Goal: Task Accomplishment & Management: Use online tool/utility

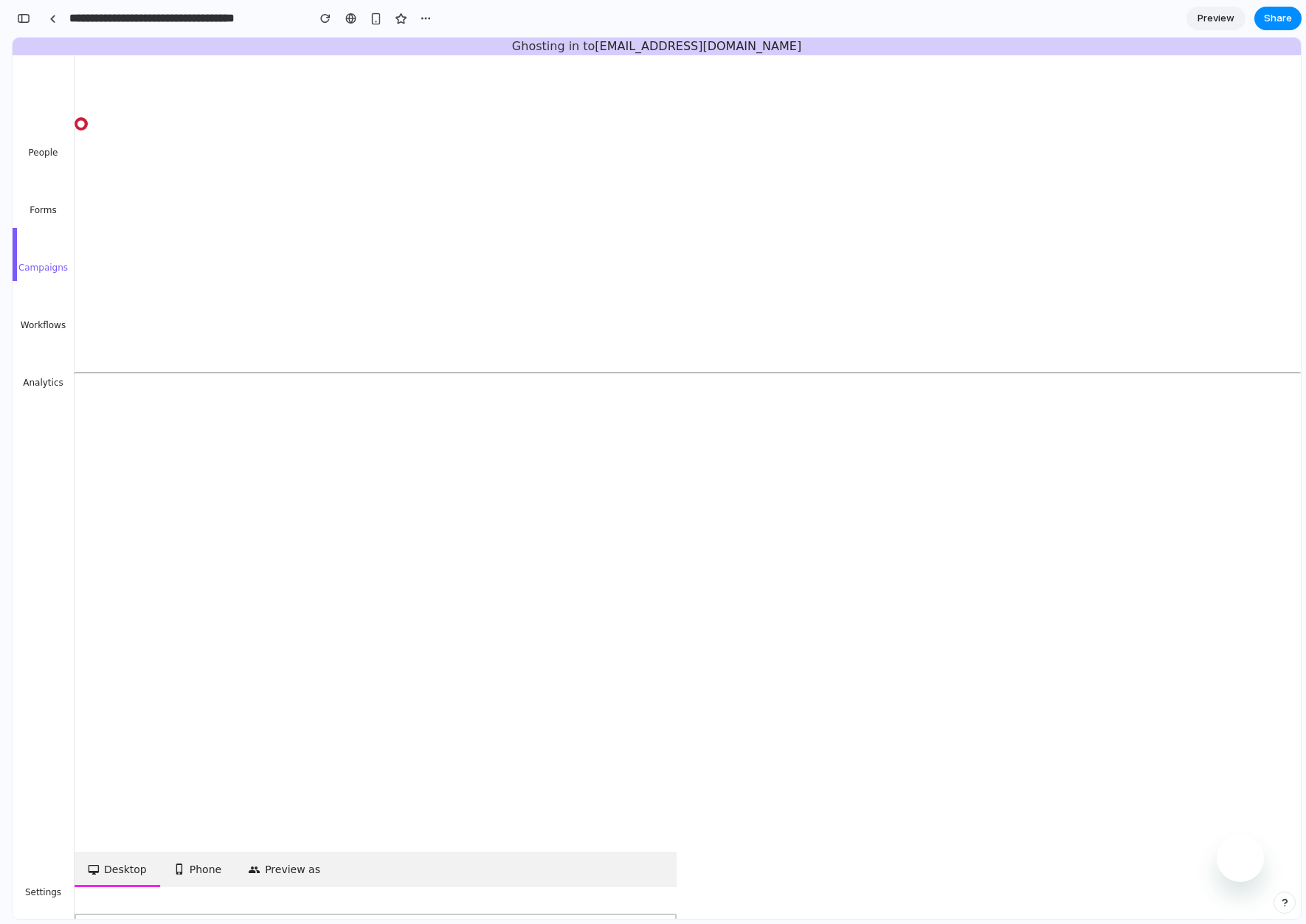
scroll to position [0, 14]
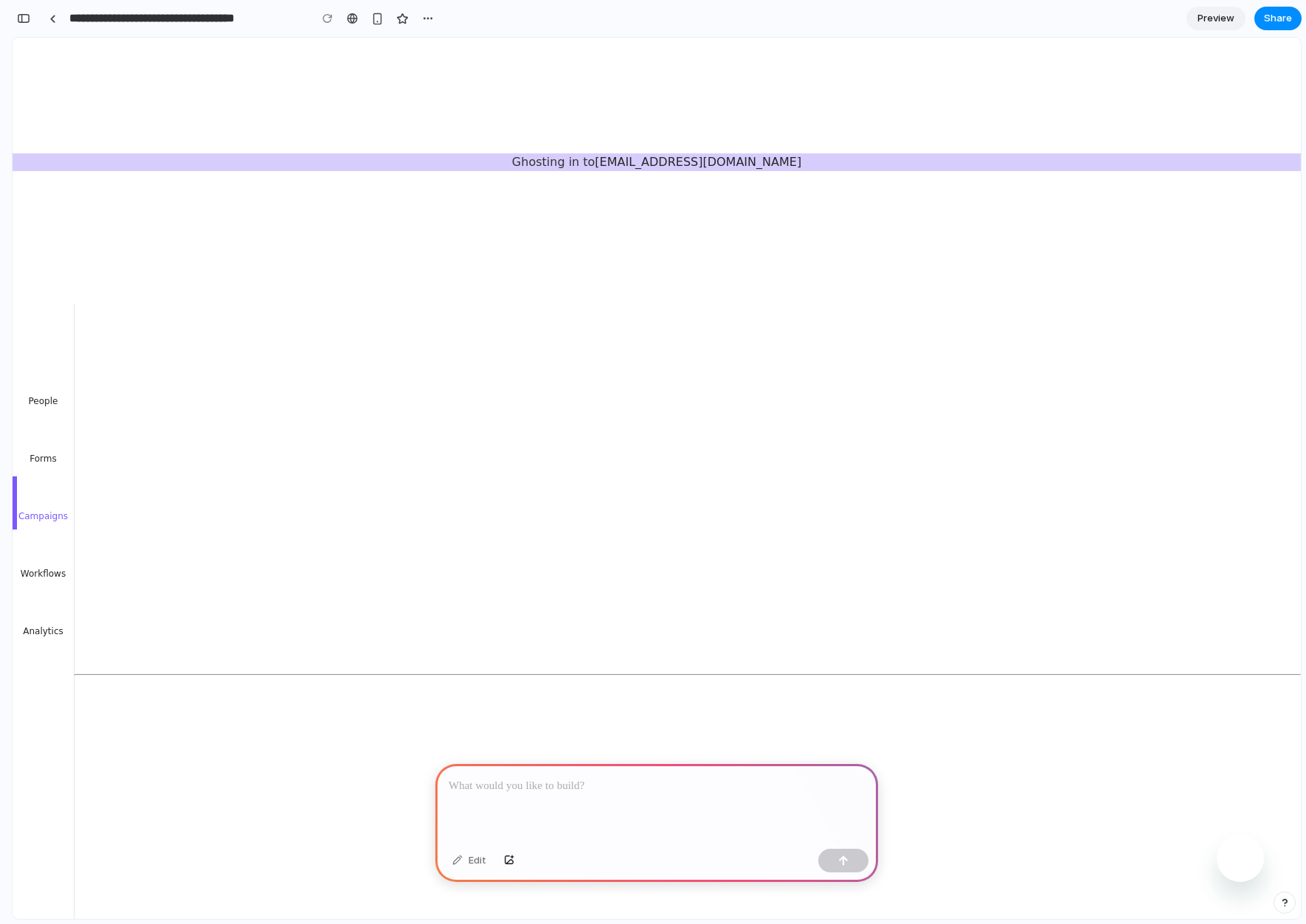
click at [1215, 18] on span "Preview" at bounding box center [1216, 18] width 37 height 14
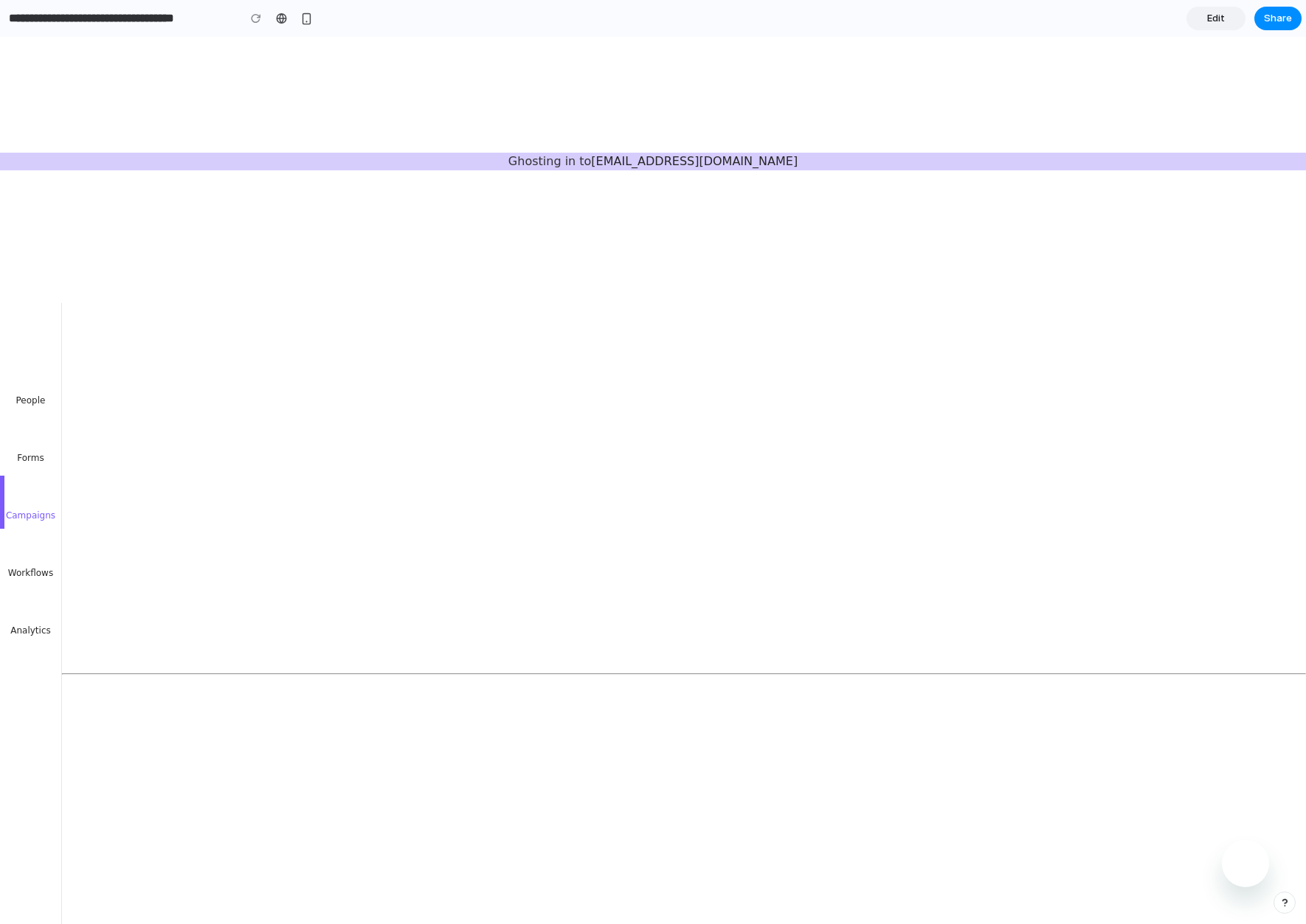
click at [1231, 19] on link "Edit" at bounding box center [1216, 18] width 59 height 23
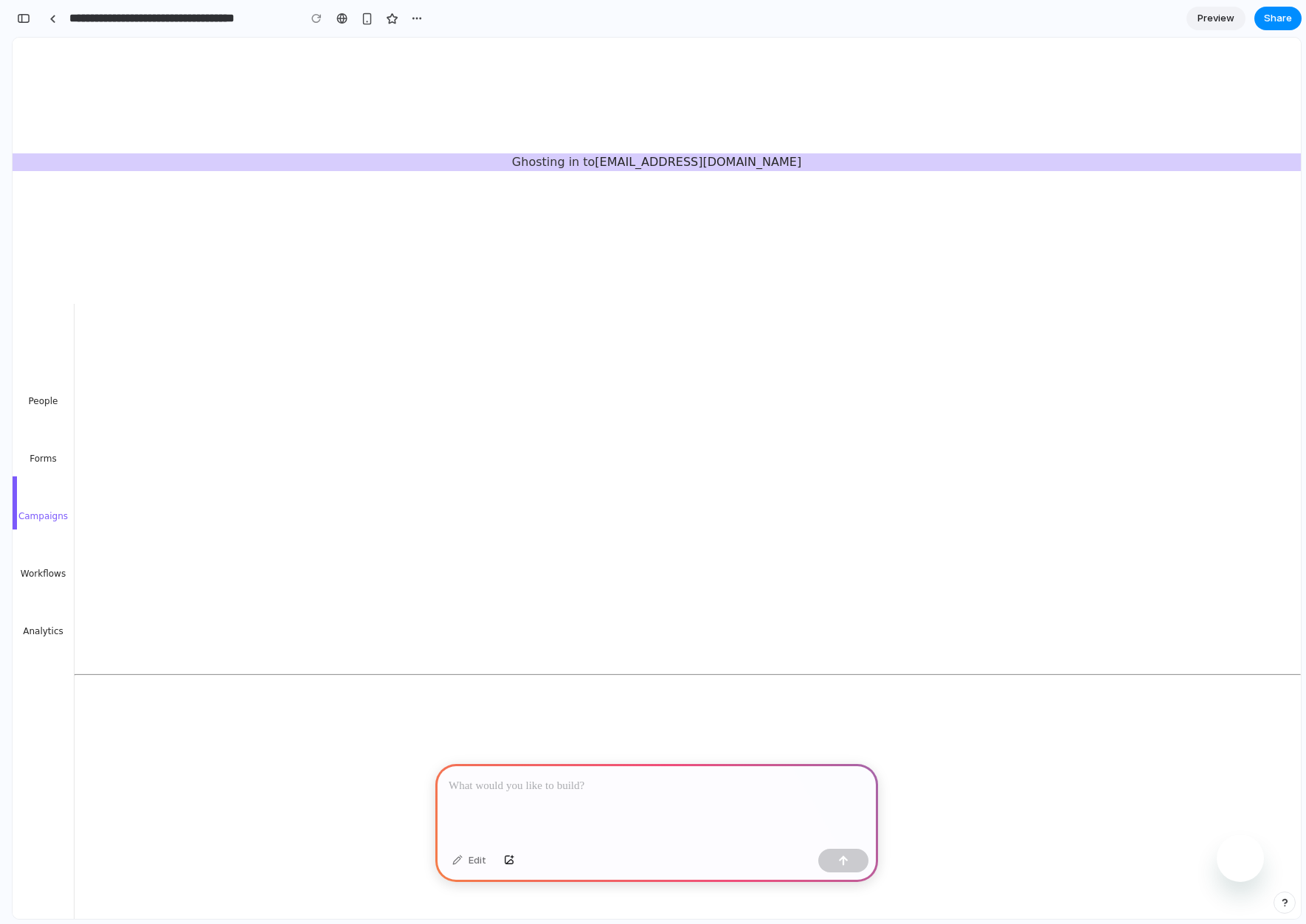
click at [1231, 19] on span "Preview" at bounding box center [1216, 18] width 37 height 14
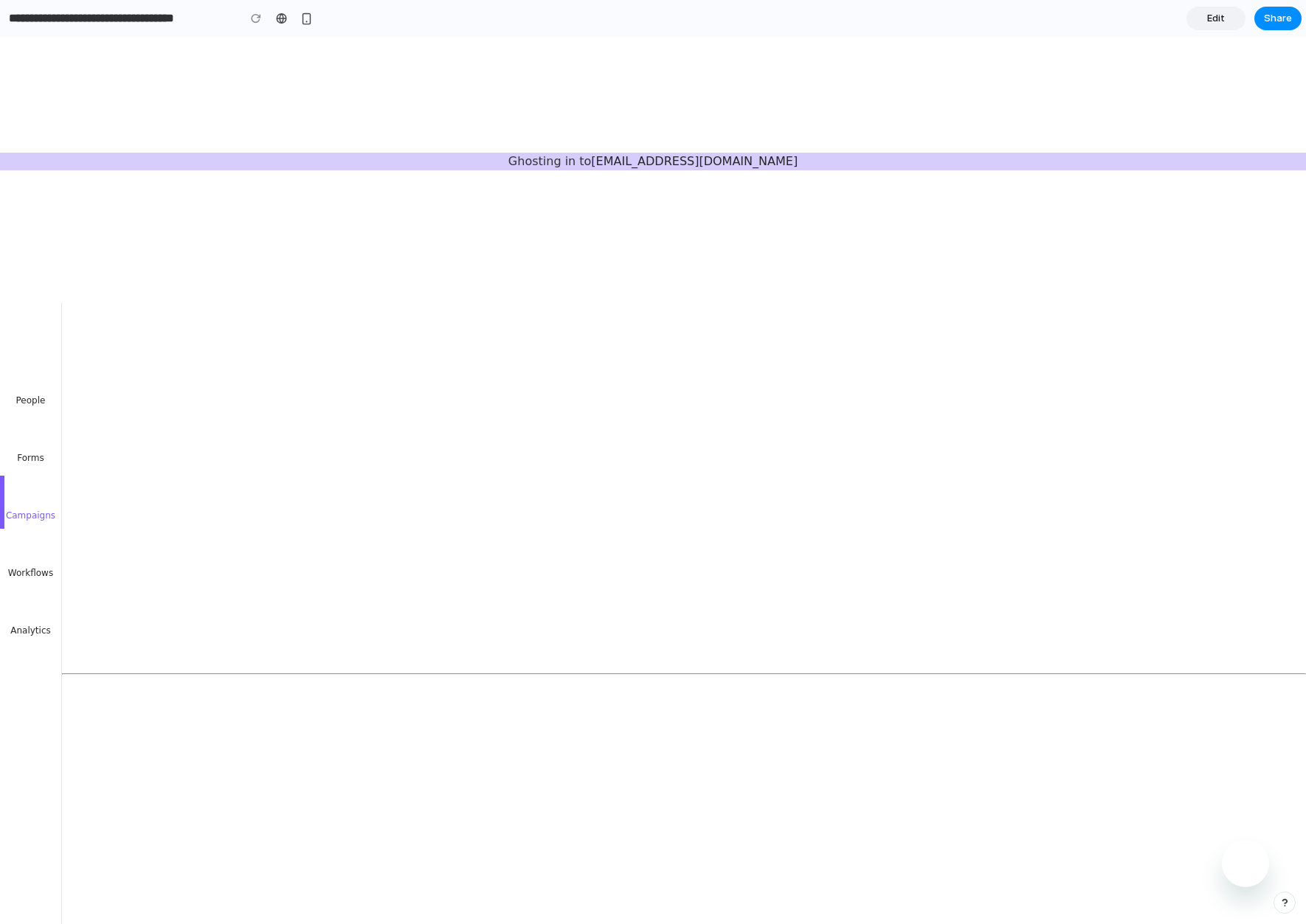
scroll to position [24, 0]
click at [35, 498] on link "Campaigns" at bounding box center [30, 502] width 61 height 53
click at [29, 498] on link "Campaigns" at bounding box center [30, 502] width 61 height 53
click at [27, 439] on link "Forms" at bounding box center [30, 445] width 61 height 53
click at [25, 385] on link "People" at bounding box center [30, 387] width 61 height 53
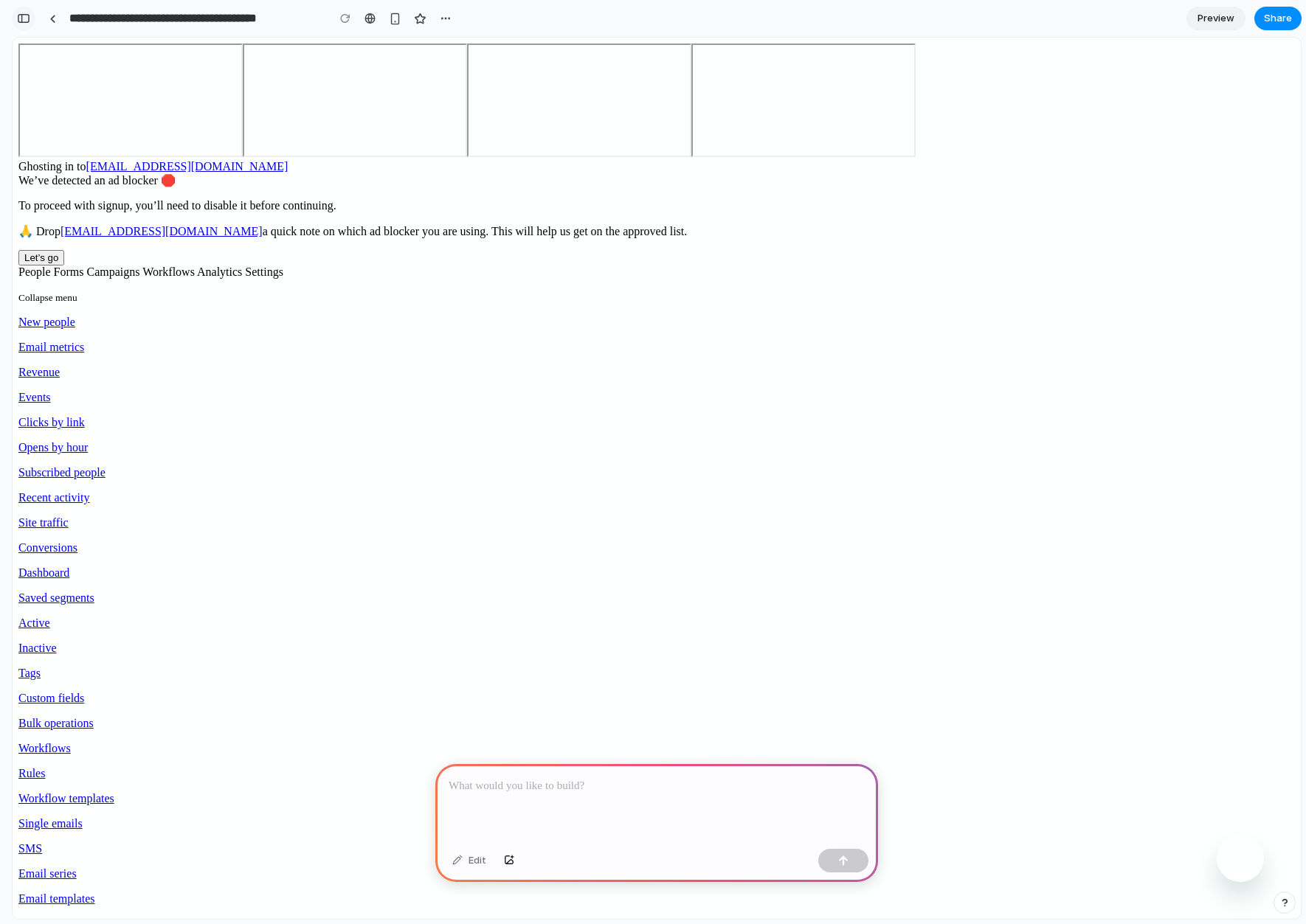
click at [22, 18] on div "button" at bounding box center [23, 18] width 14 height 10
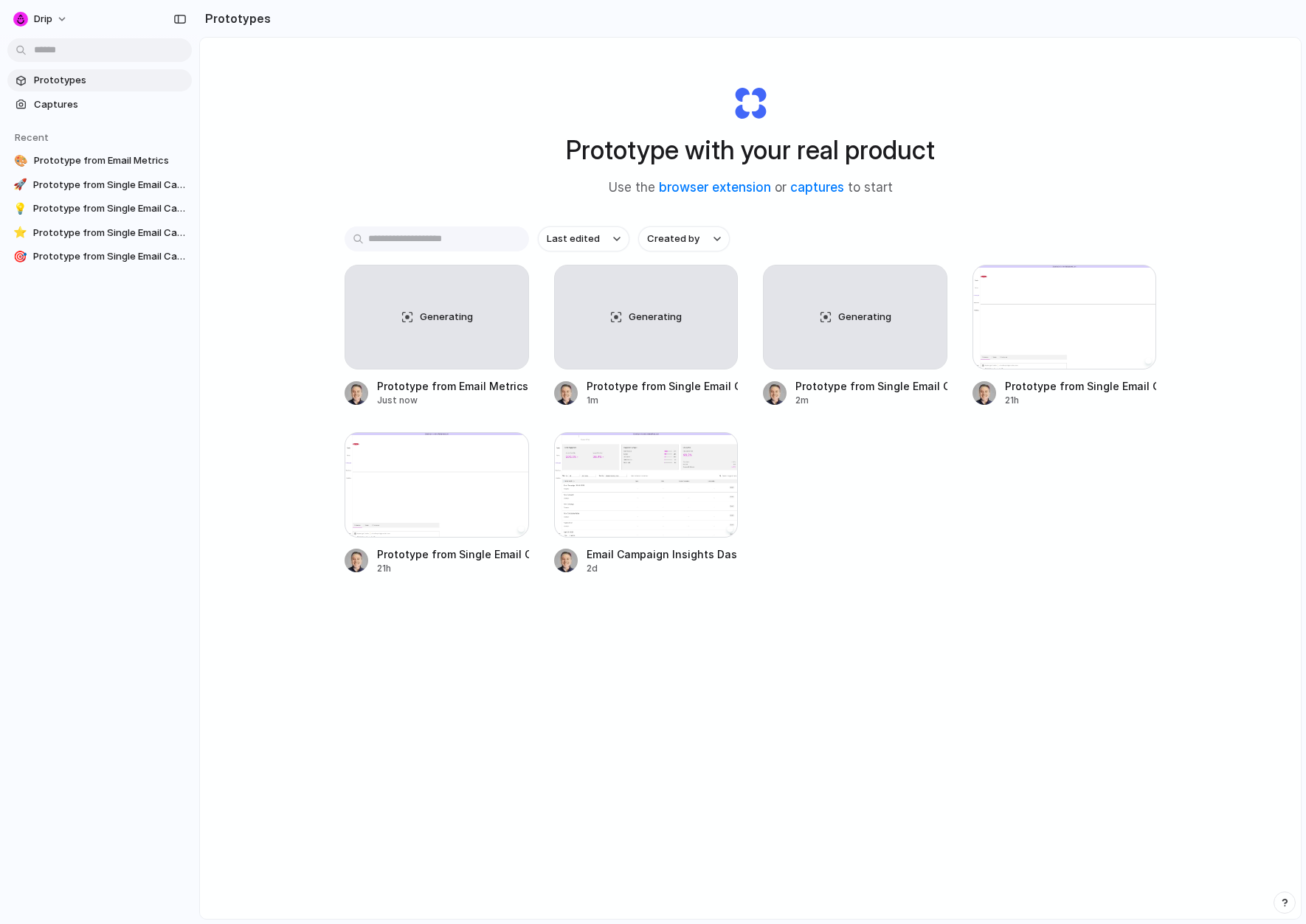
click at [1284, 900] on div "button" at bounding box center [1284, 902] width 10 height 10
click at [1204, 796] on span "Live chat" at bounding box center [1187, 797] width 42 height 14
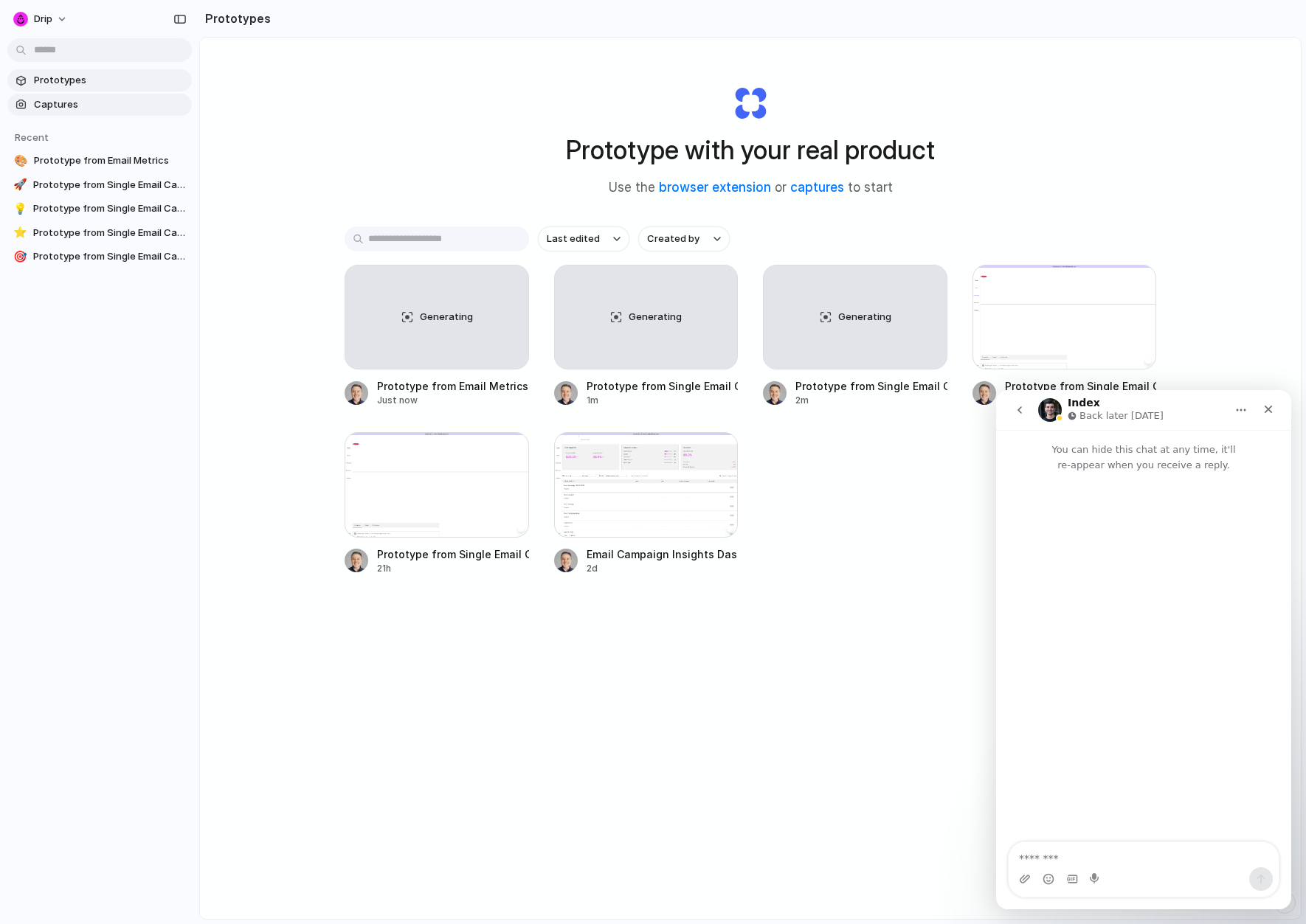
click at [55, 107] on span "Captures" at bounding box center [110, 104] width 152 height 14
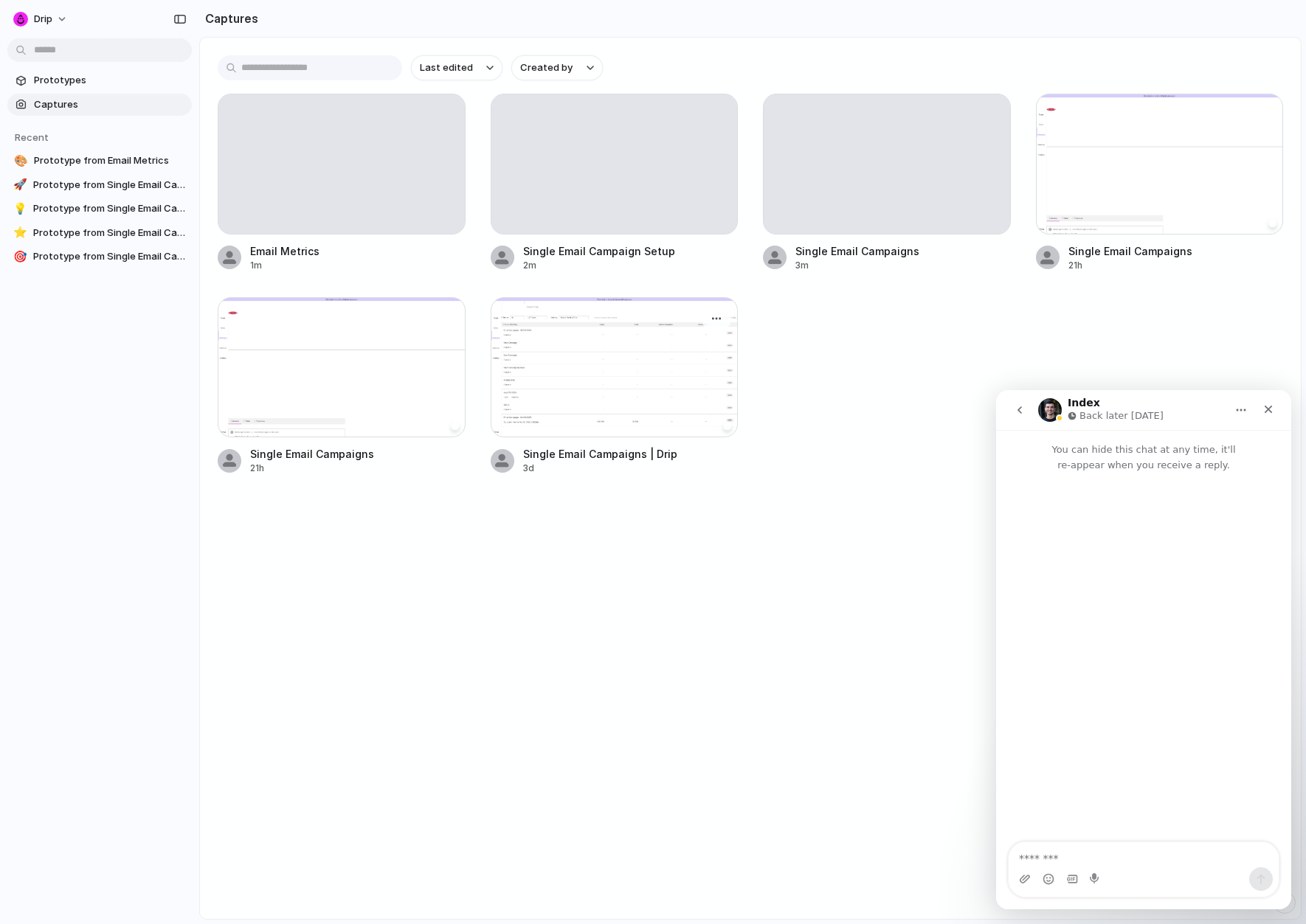
click at [563, 375] on div at bounding box center [614, 368] width 248 height 141
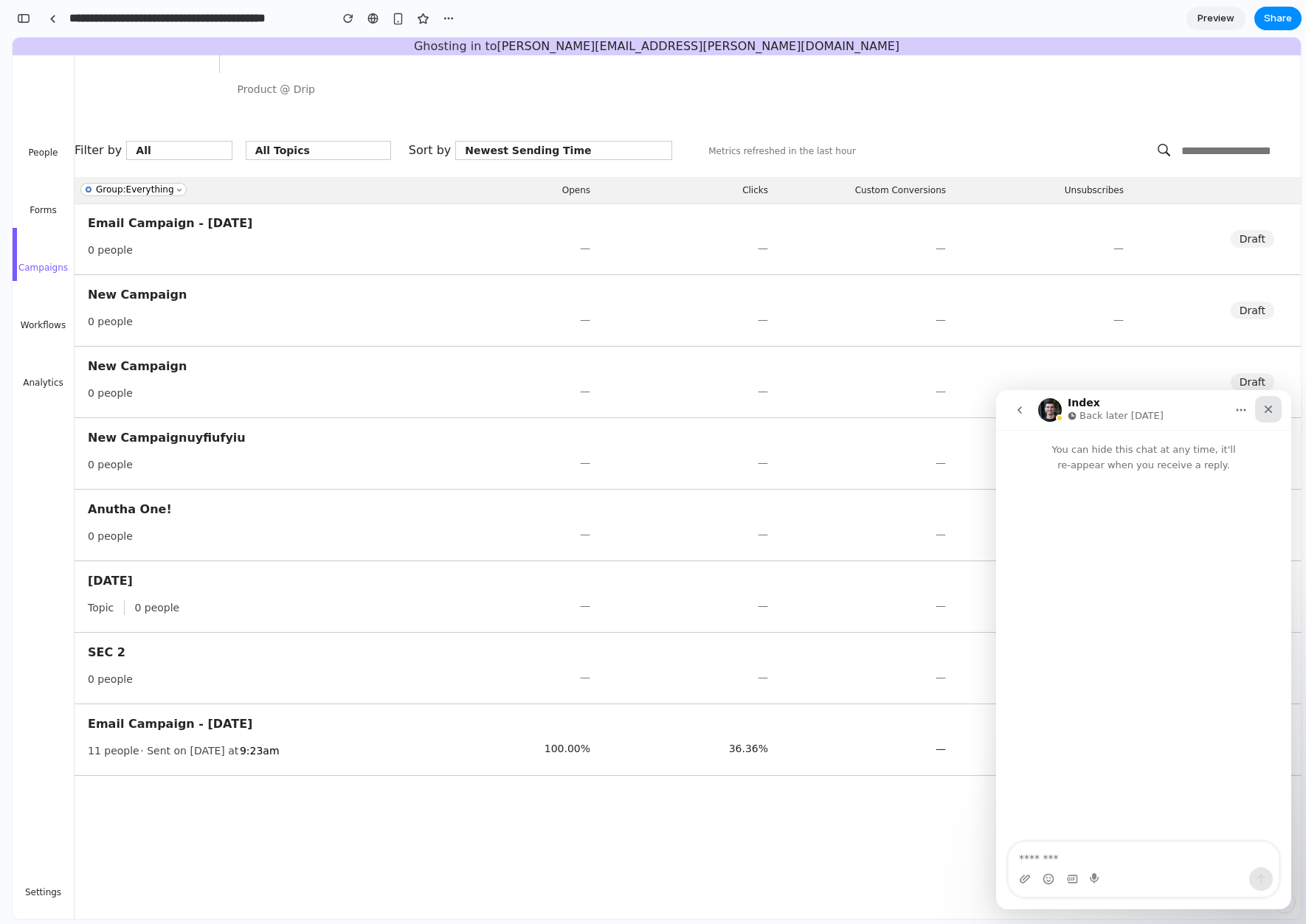
click at [1267, 407] on icon "Close" at bounding box center [1269, 410] width 8 height 8
